Goal: Complete application form: Complete application form

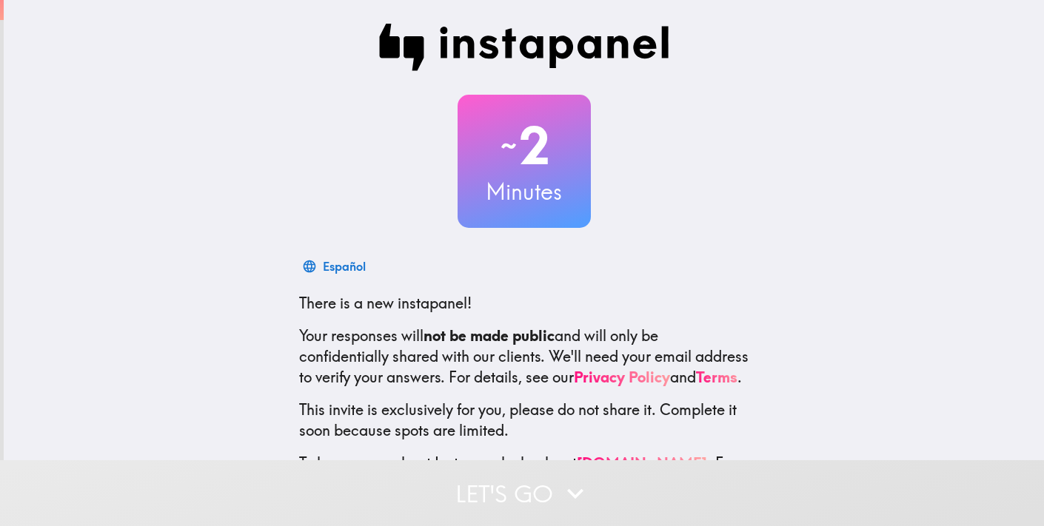
scroll to position [90, 0]
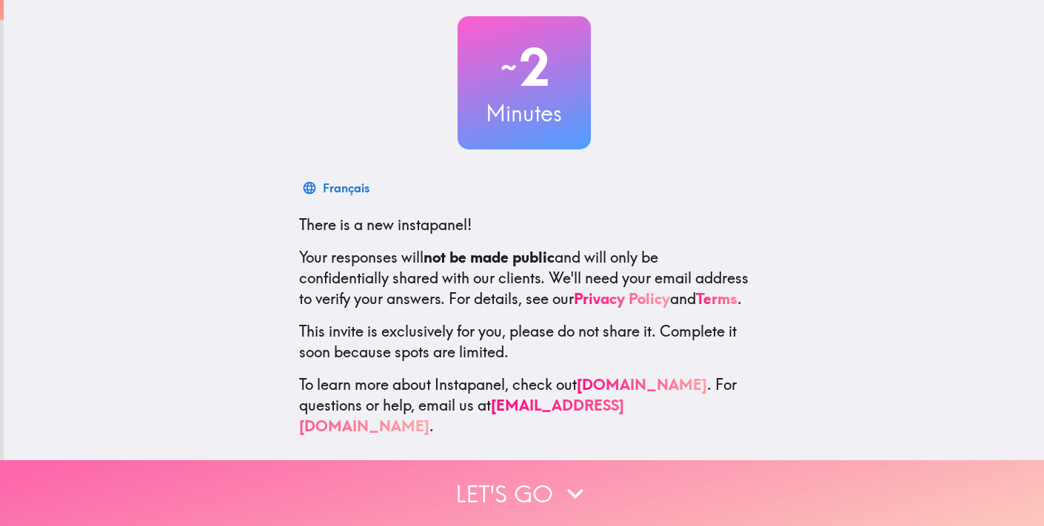
click at [504, 501] on button "Let's go" at bounding box center [522, 494] width 1044 height 66
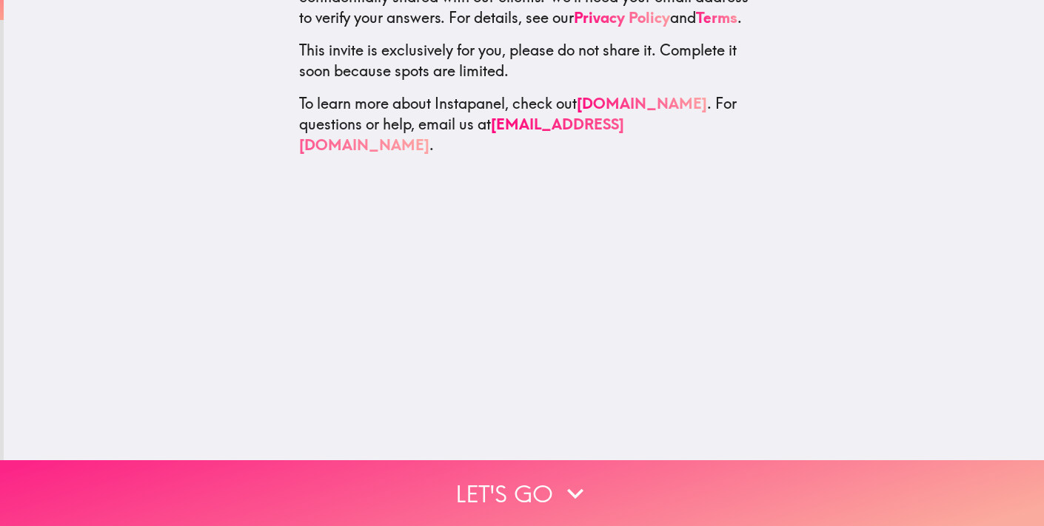
scroll to position [0, 0]
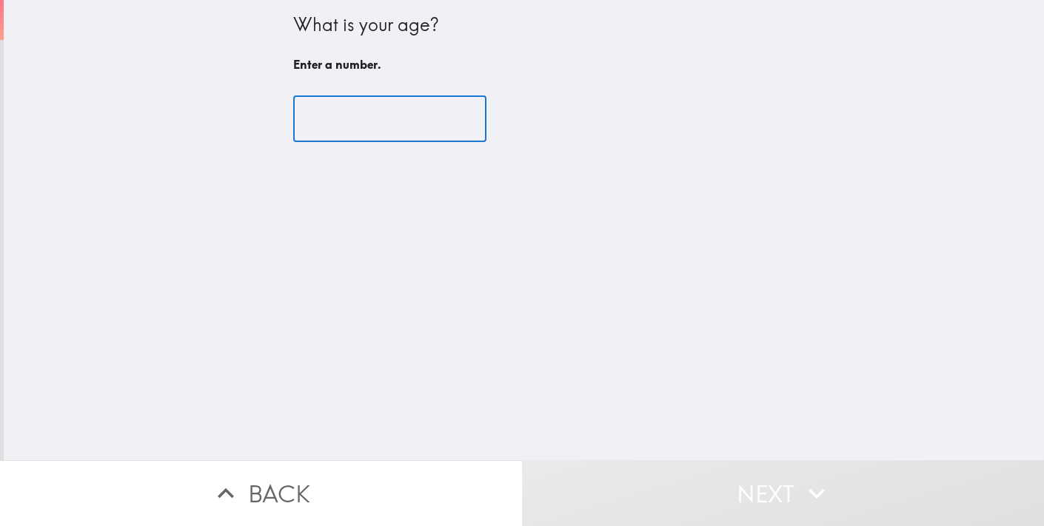
click at [404, 140] on input "number" at bounding box center [389, 119] width 193 height 46
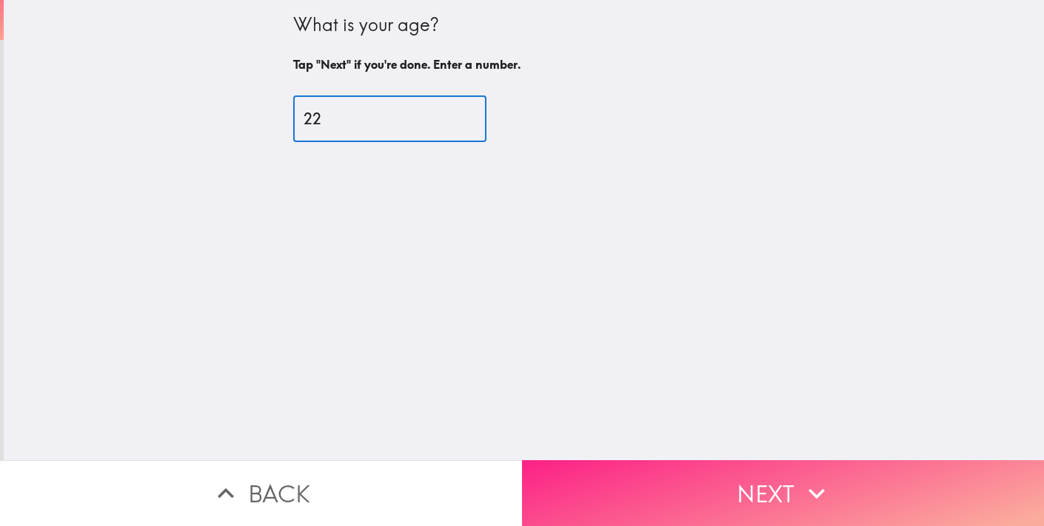
type input "22"
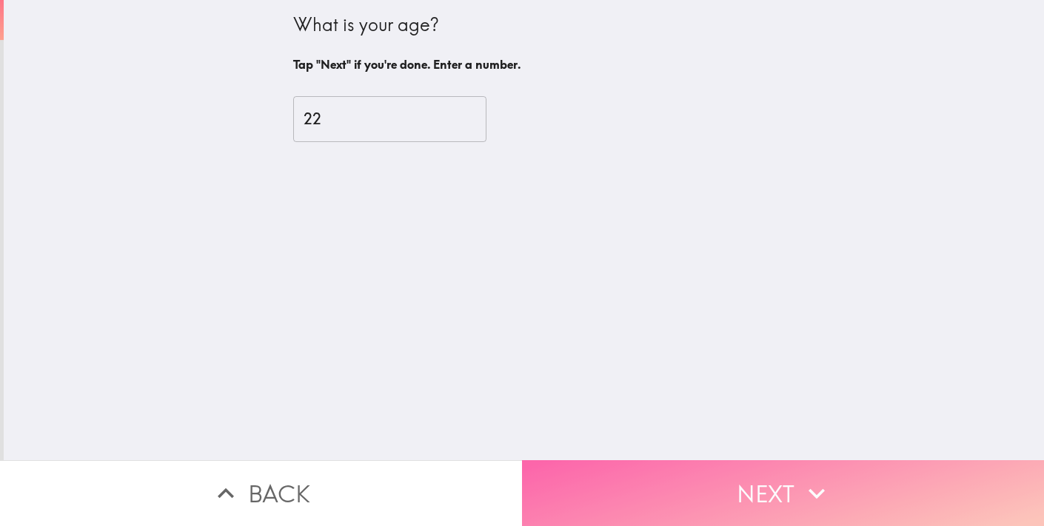
click at [689, 502] on button "Next" at bounding box center [783, 494] width 522 height 66
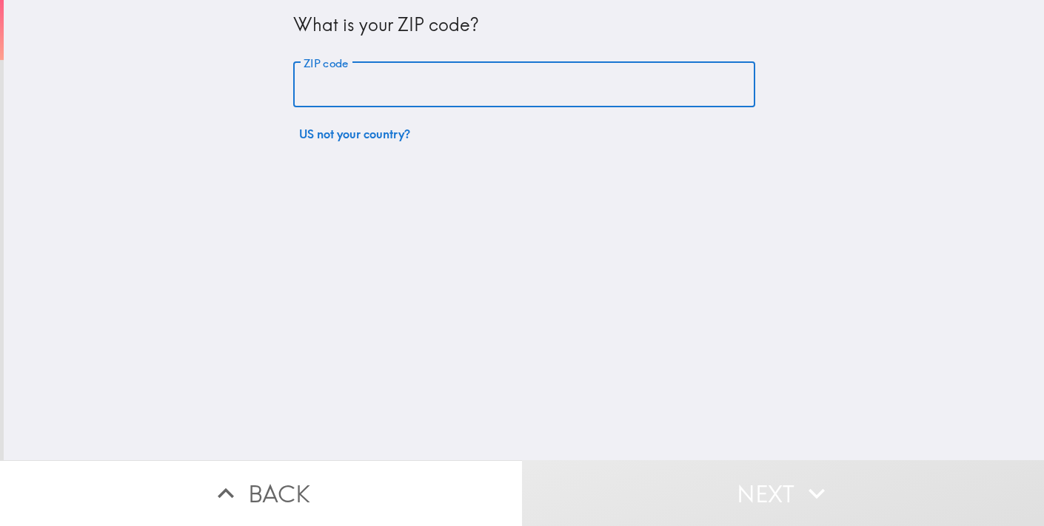
click at [430, 79] on input "ZIP code" at bounding box center [524, 85] width 462 height 46
type input "60614"
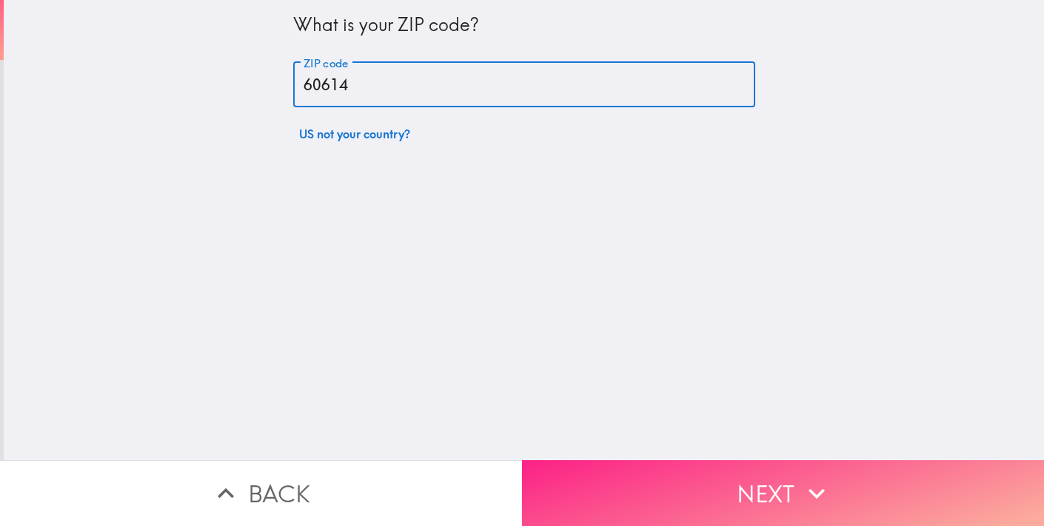
click at [577, 461] on button "Next" at bounding box center [783, 494] width 522 height 66
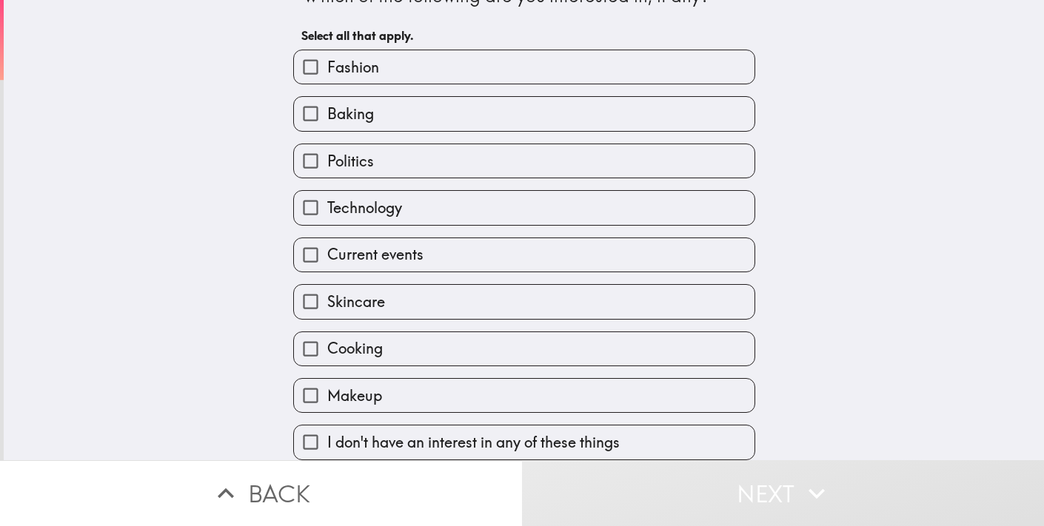
scroll to position [38, 0]
click at [413, 195] on label "Technology" at bounding box center [524, 207] width 461 height 33
click at [327, 195] on input "Technology" at bounding box center [310, 207] width 33 height 33
checkbox input "true"
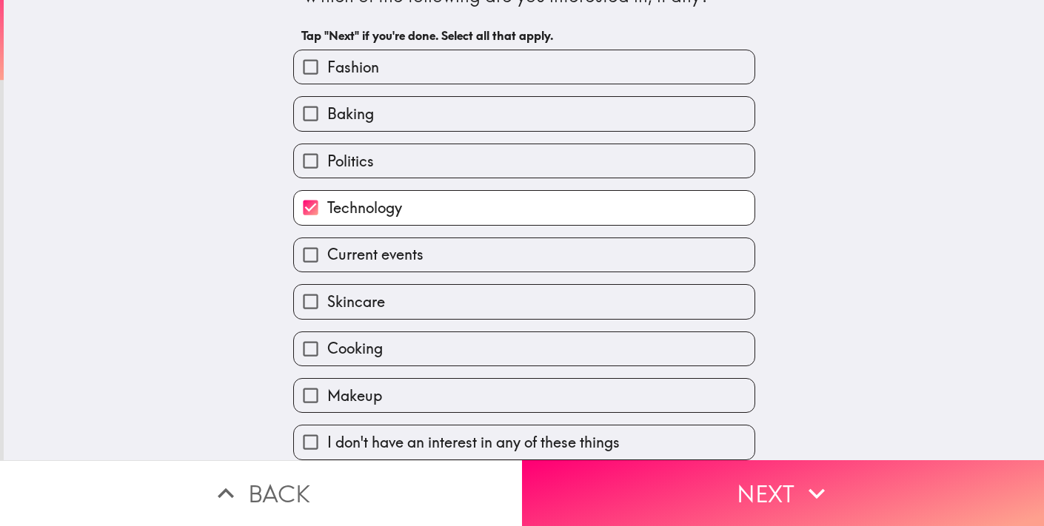
scroll to position [47, 0]
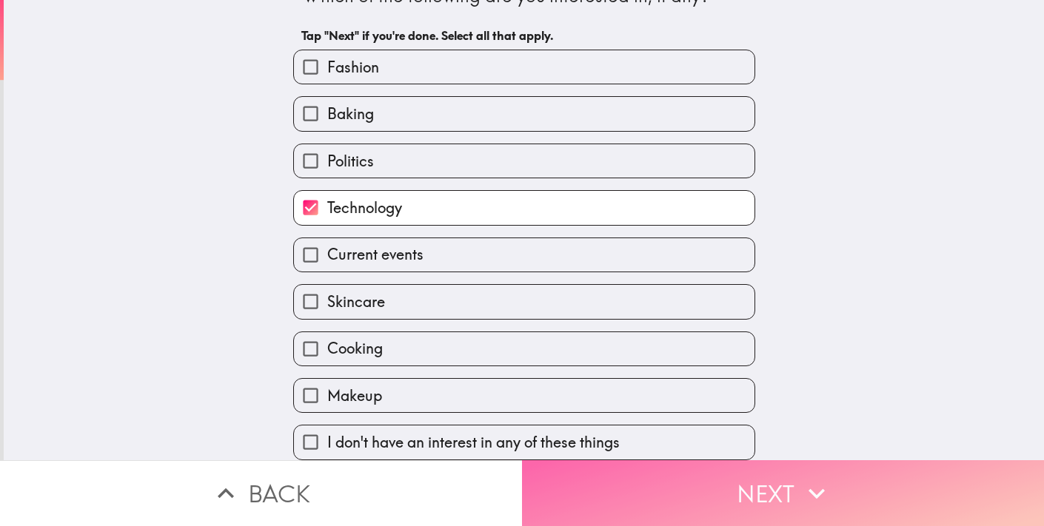
click at [633, 507] on button "Next" at bounding box center [783, 494] width 522 height 66
